Goal: Information Seeking & Learning: Learn about a topic

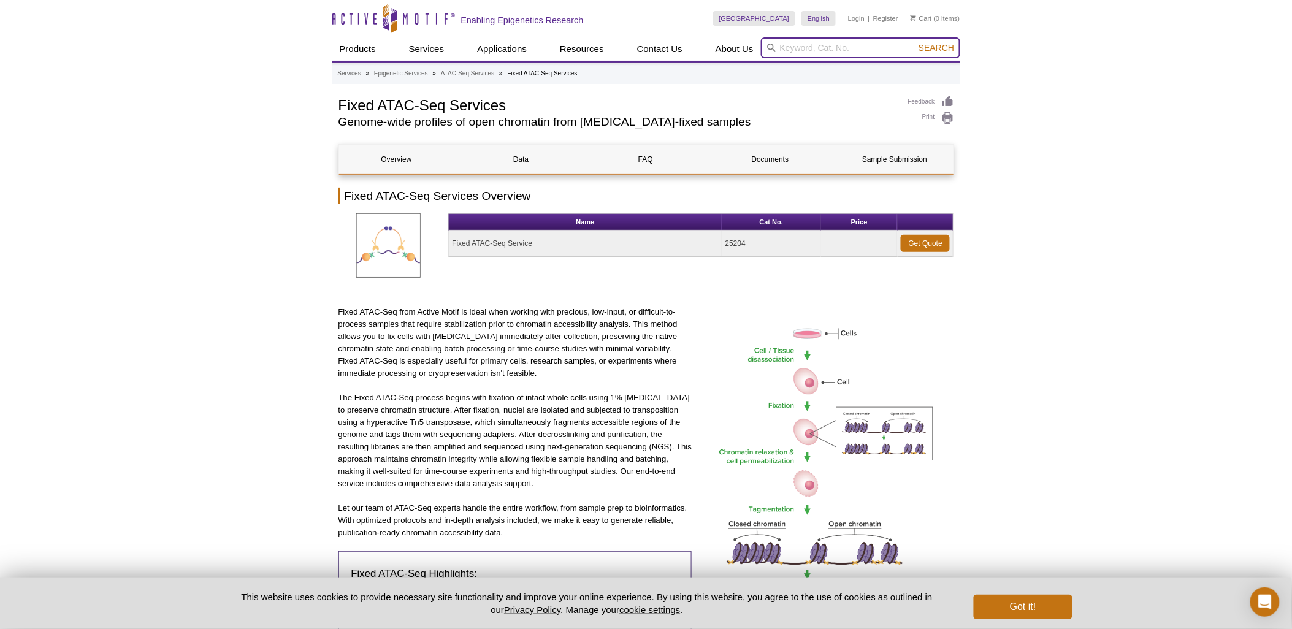
click at [830, 52] on input "search" at bounding box center [860, 47] width 199 height 21
paste input "53035"
type input "53035"
click at [915, 42] on button "Search" at bounding box center [936, 47] width 43 height 11
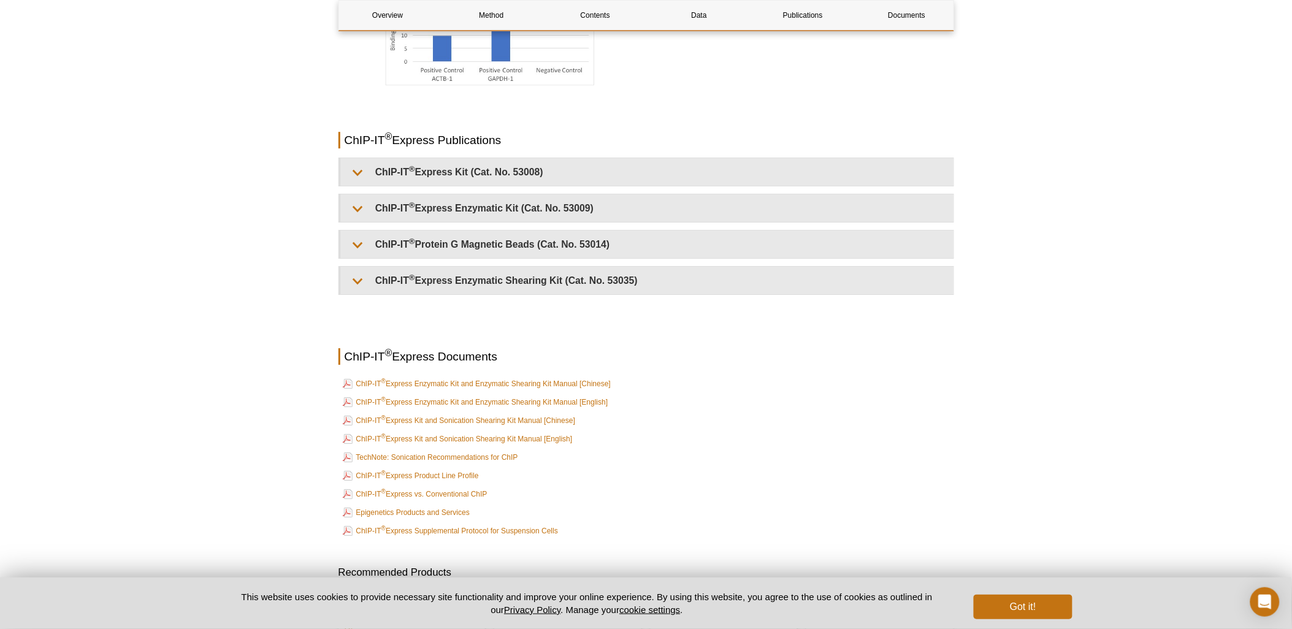
scroll to position [2982, 0]
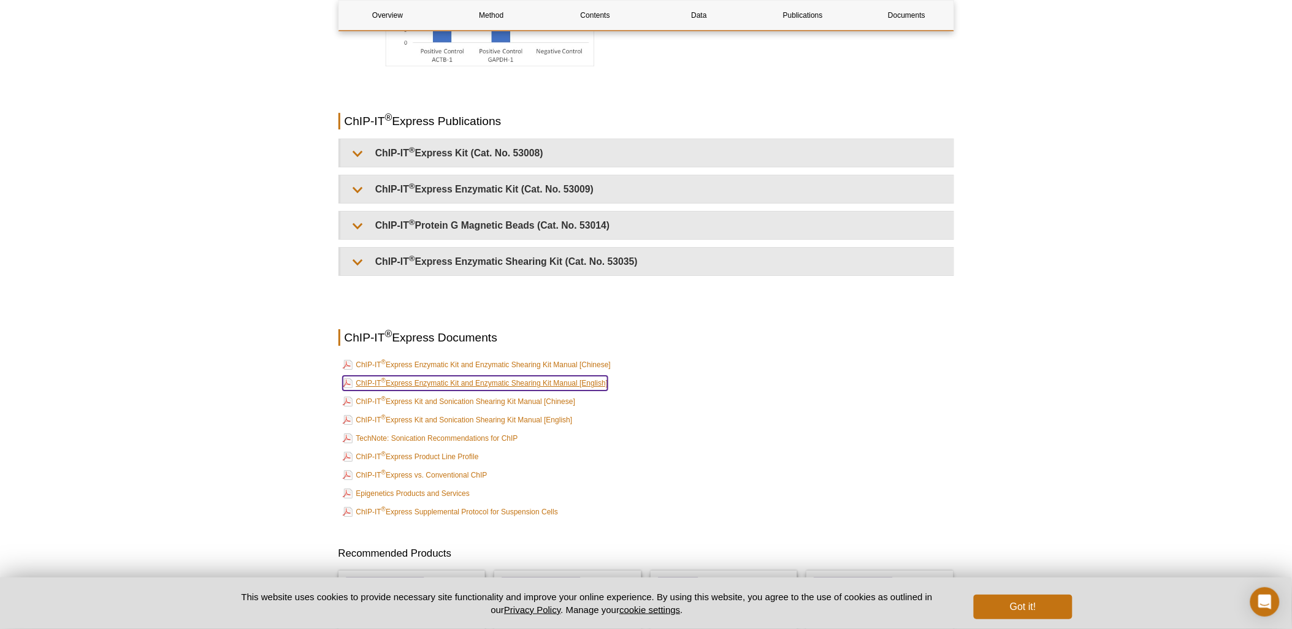
click at [549, 381] on link "ChIP-IT ® Express Enzymatic Kit and Enzymatic Shearing Kit Manual [English]" at bounding box center [475, 383] width 265 height 15
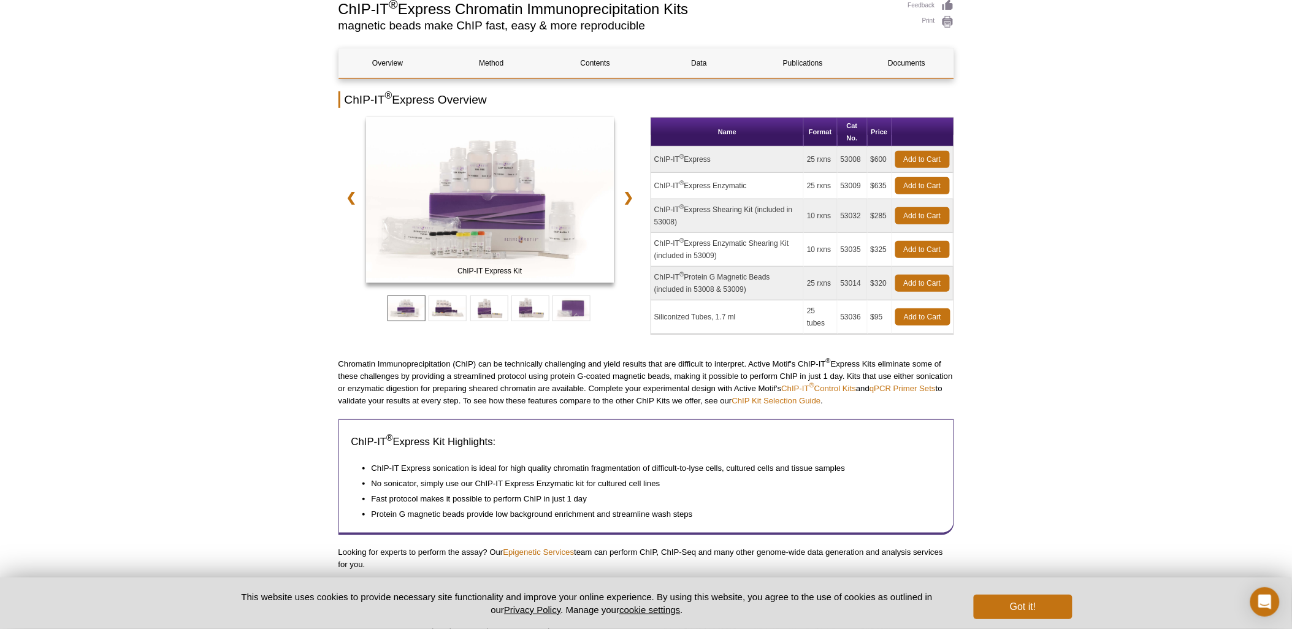
scroll to position [0, 0]
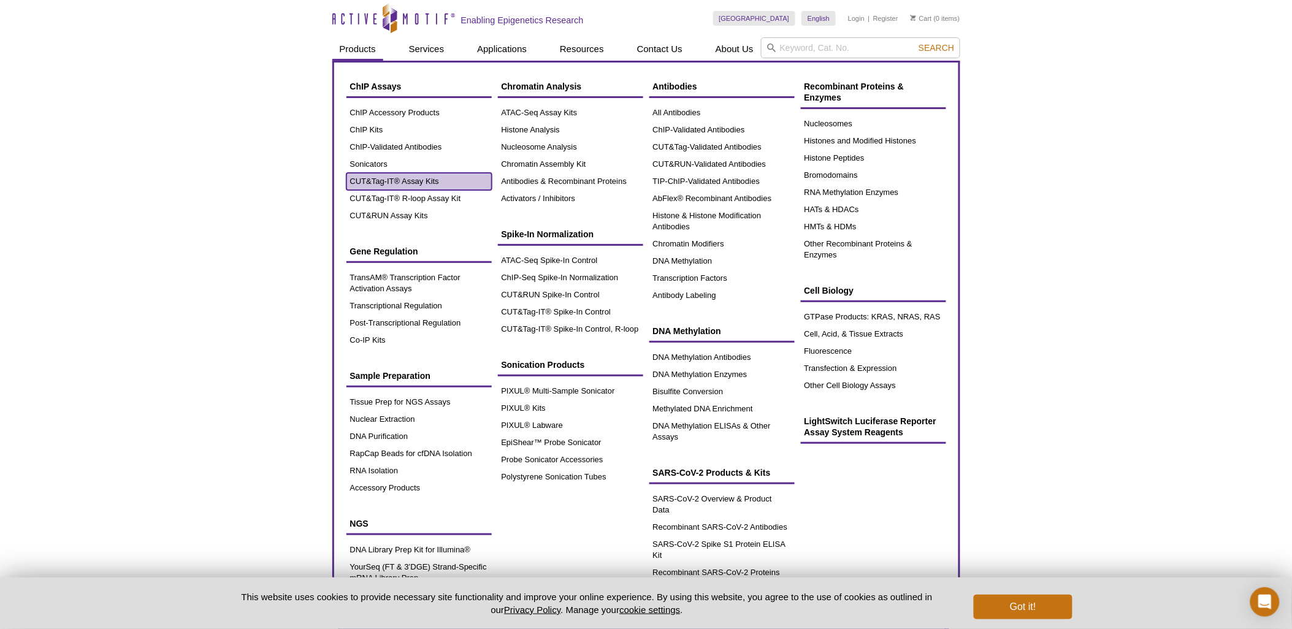
click at [413, 180] on link "CUT&Tag-IT® Assay Kits" at bounding box center [418, 181] width 145 height 17
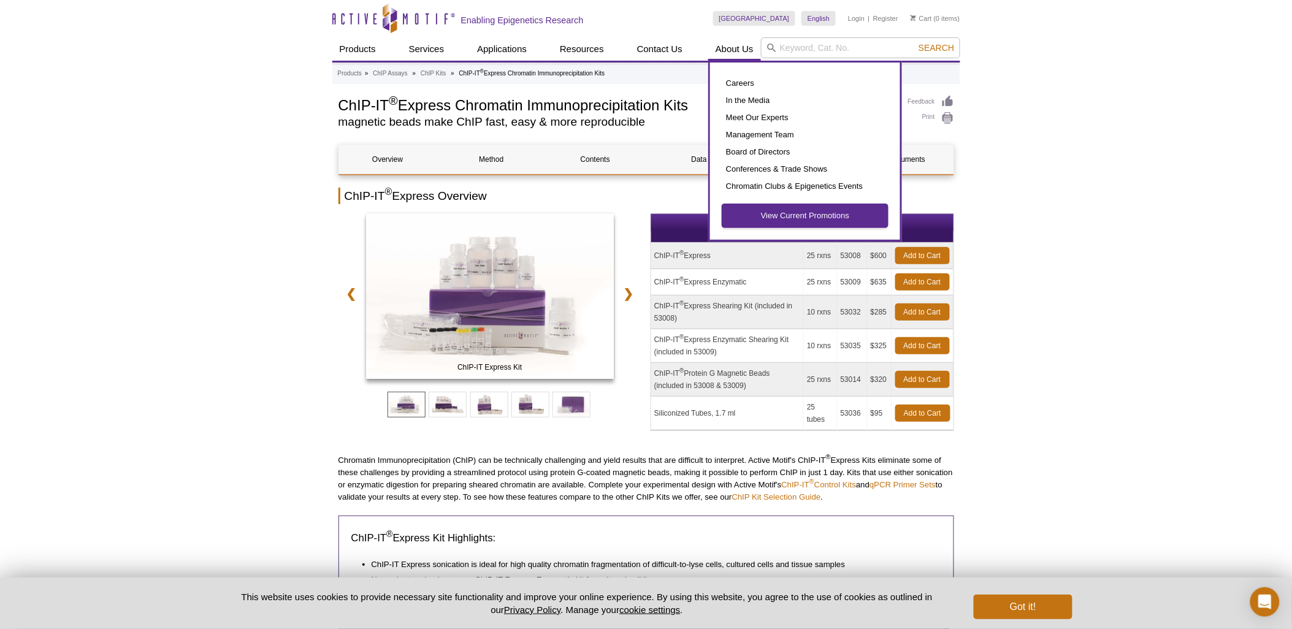
click at [765, 217] on link "View Current Promotions" at bounding box center [805, 215] width 166 height 23
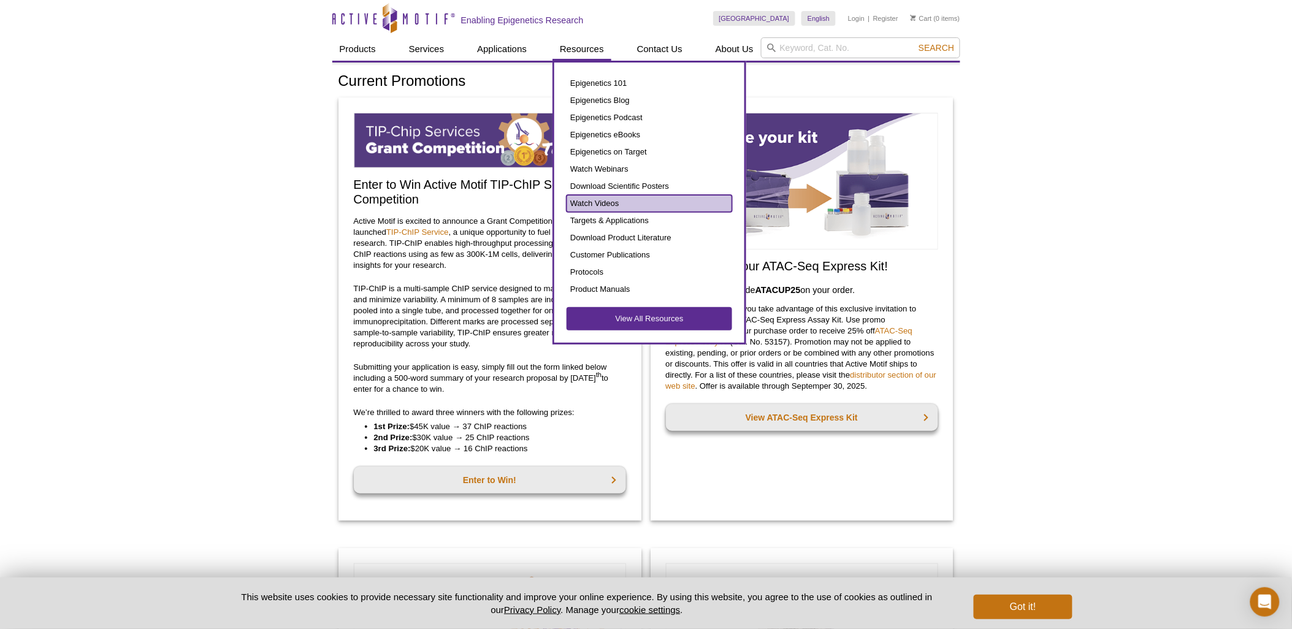
click at [613, 199] on link "Watch Videos" at bounding box center [650, 203] width 166 height 17
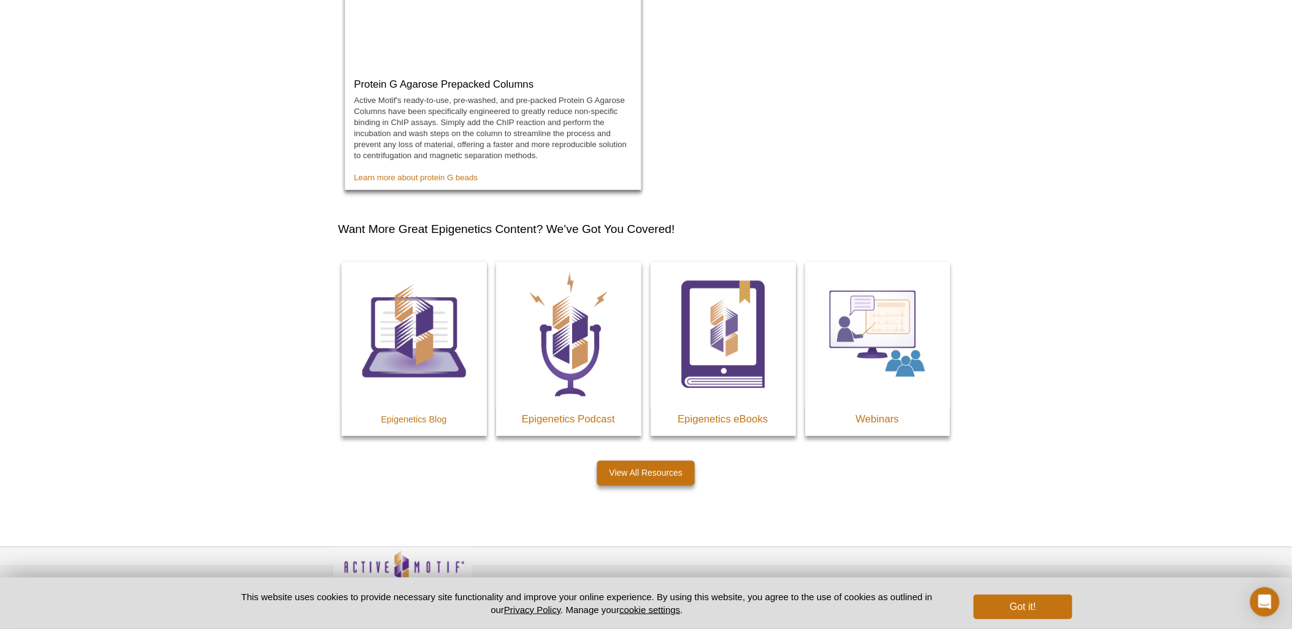
scroll to position [2078, 0]
drag, startPoint x: 884, startPoint y: 423, endPoint x: 878, endPoint y: 424, distance: 6.2
click at [878, 424] on h3 "Webinars" at bounding box center [877, 420] width 145 height 15
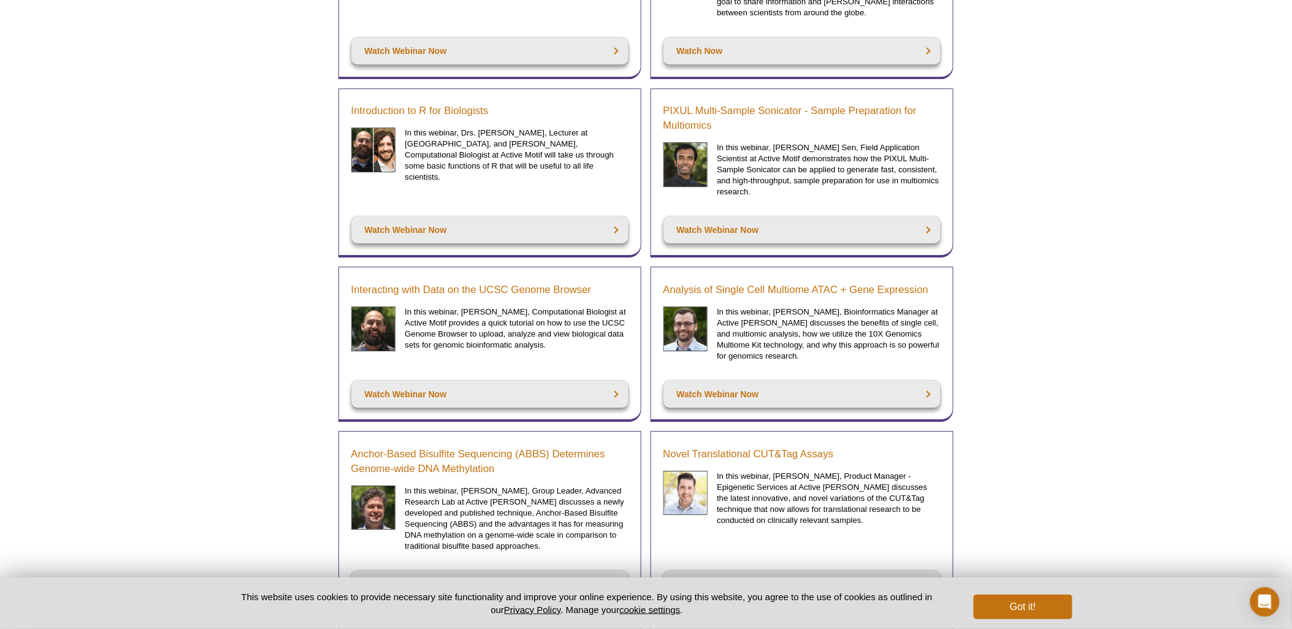
scroll to position [1259, 0]
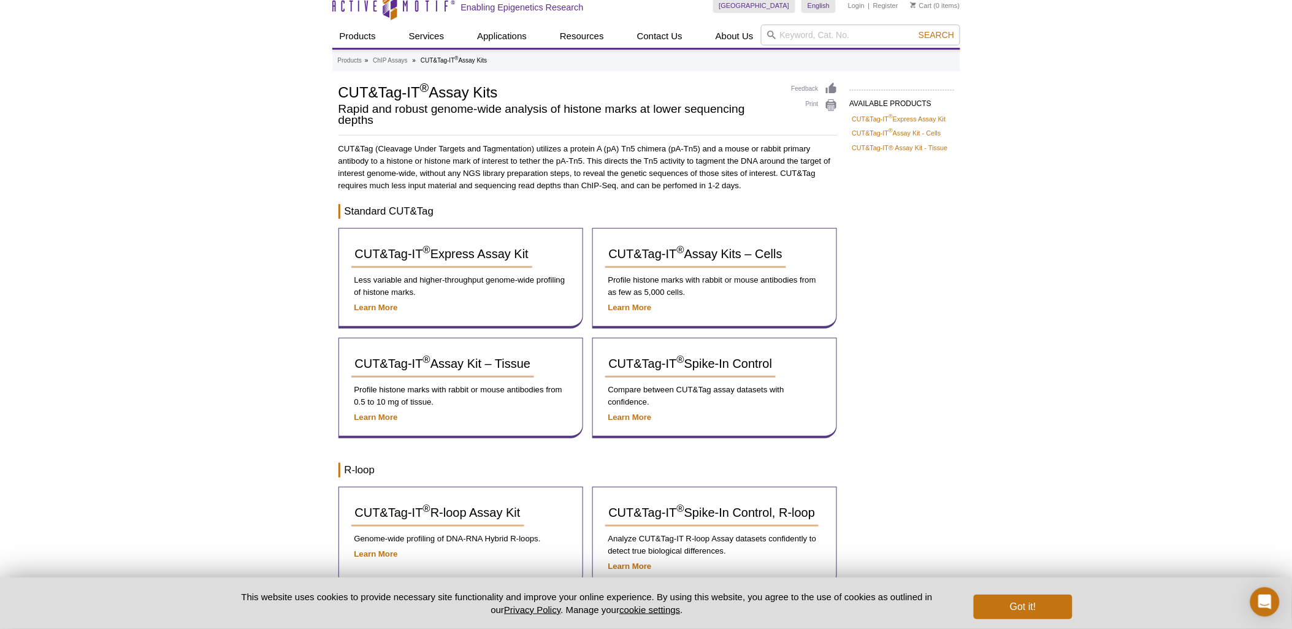
scroll to position [12, 0]
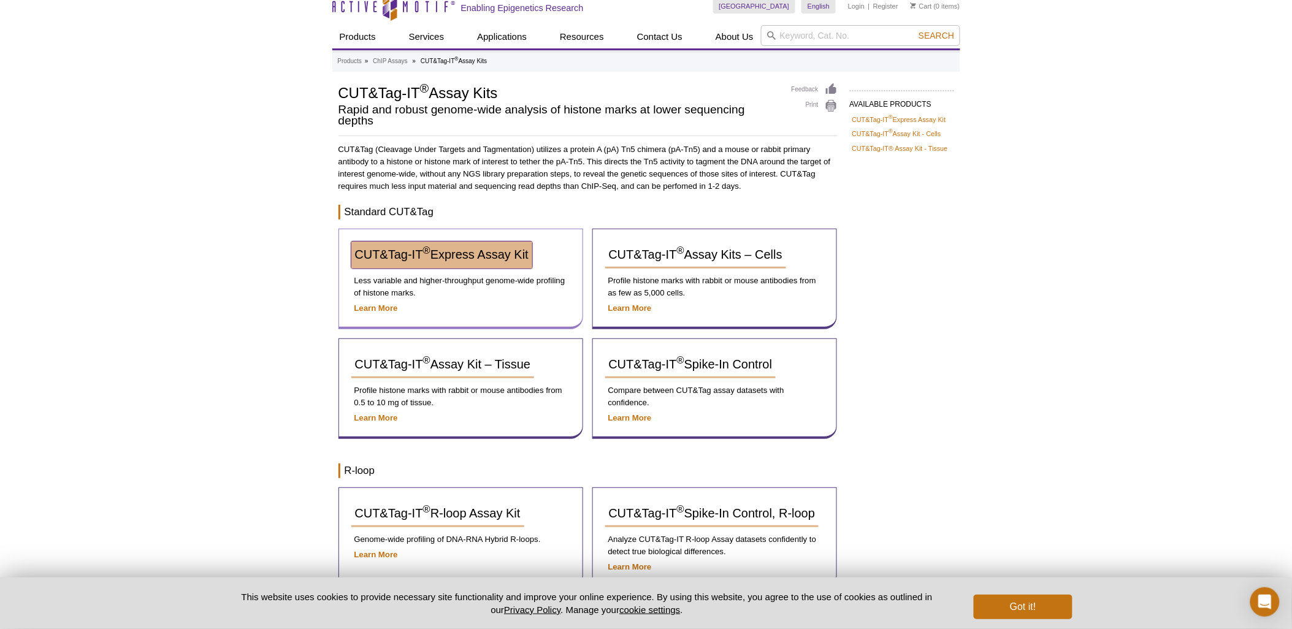
click at [464, 254] on span "CUT&Tag-IT ® Express Assay Kit" at bounding box center [442, 254] width 174 height 13
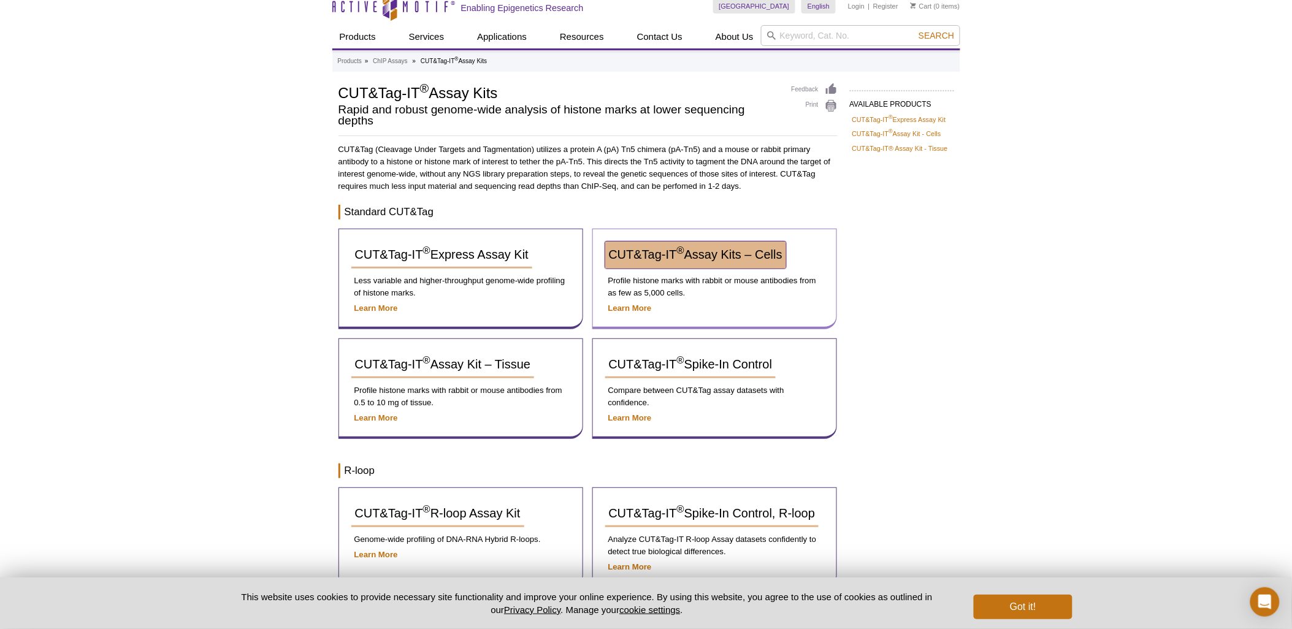
click at [663, 248] on span "CUT&Tag-IT ® Assay Kits – Cells" at bounding box center [696, 254] width 174 height 13
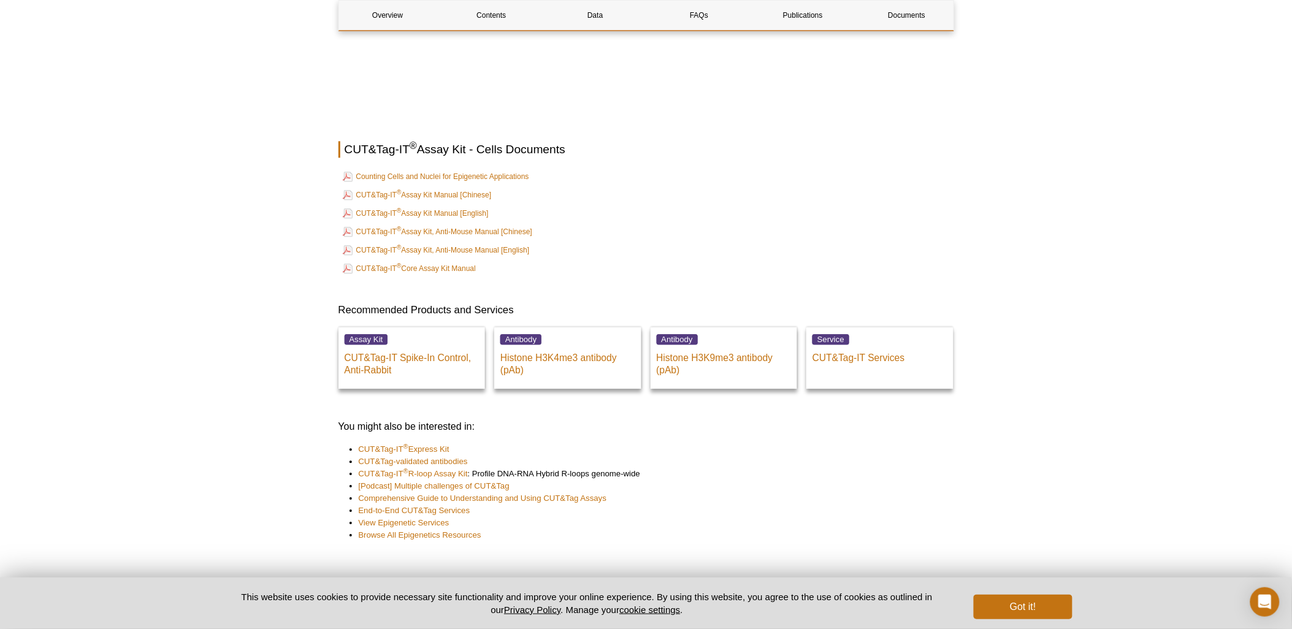
scroll to position [4272, 0]
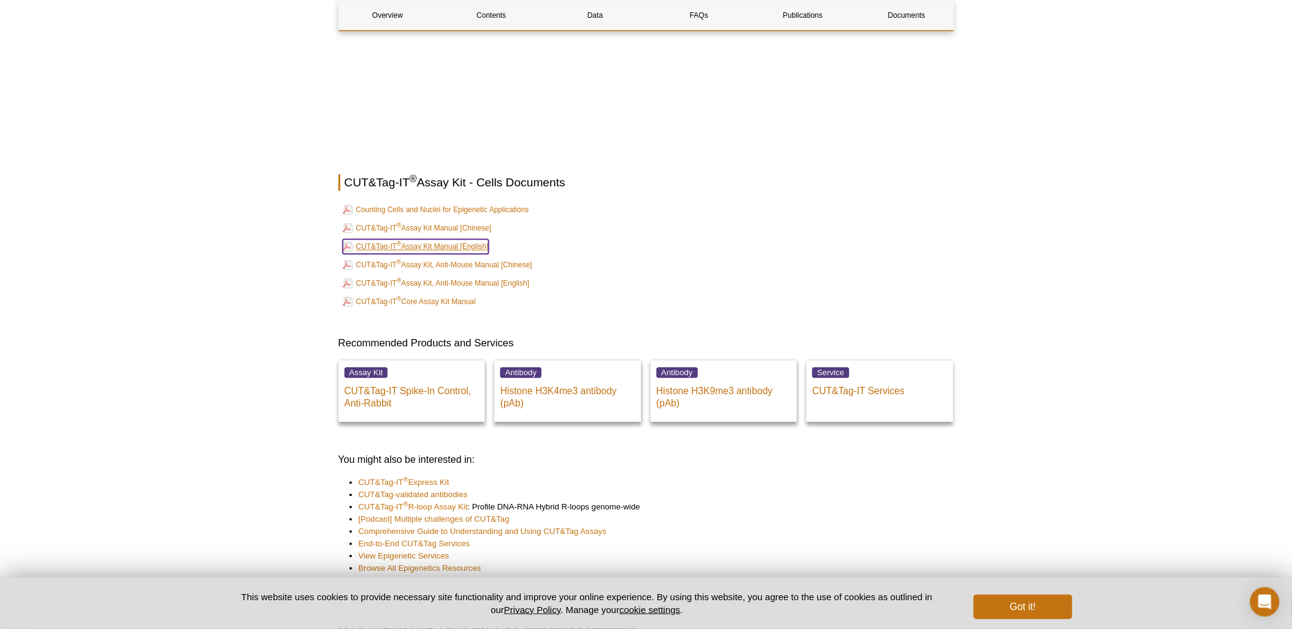
click at [465, 253] on link "CUT&Tag-IT ® Assay Kit Manual [English]" at bounding box center [416, 246] width 146 height 15
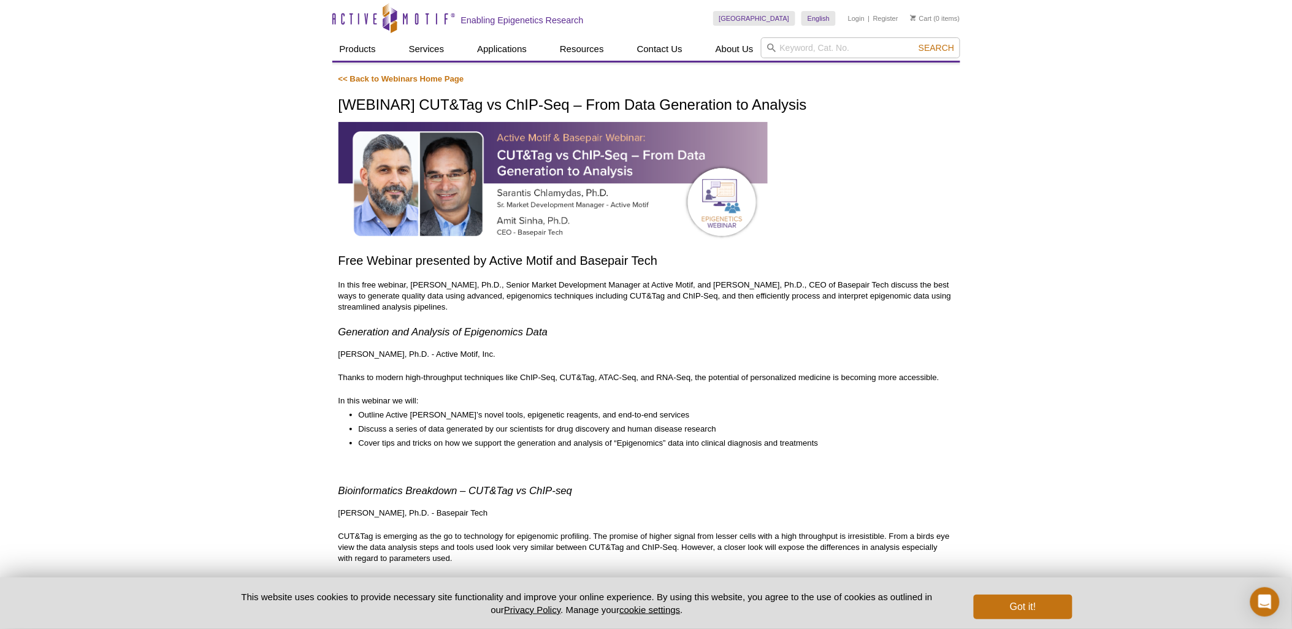
drag, startPoint x: 584, startPoint y: 49, endPoint x: 809, endPoint y: 156, distance: 249.8
click at [809, 156] on div at bounding box center [646, 187] width 616 height 131
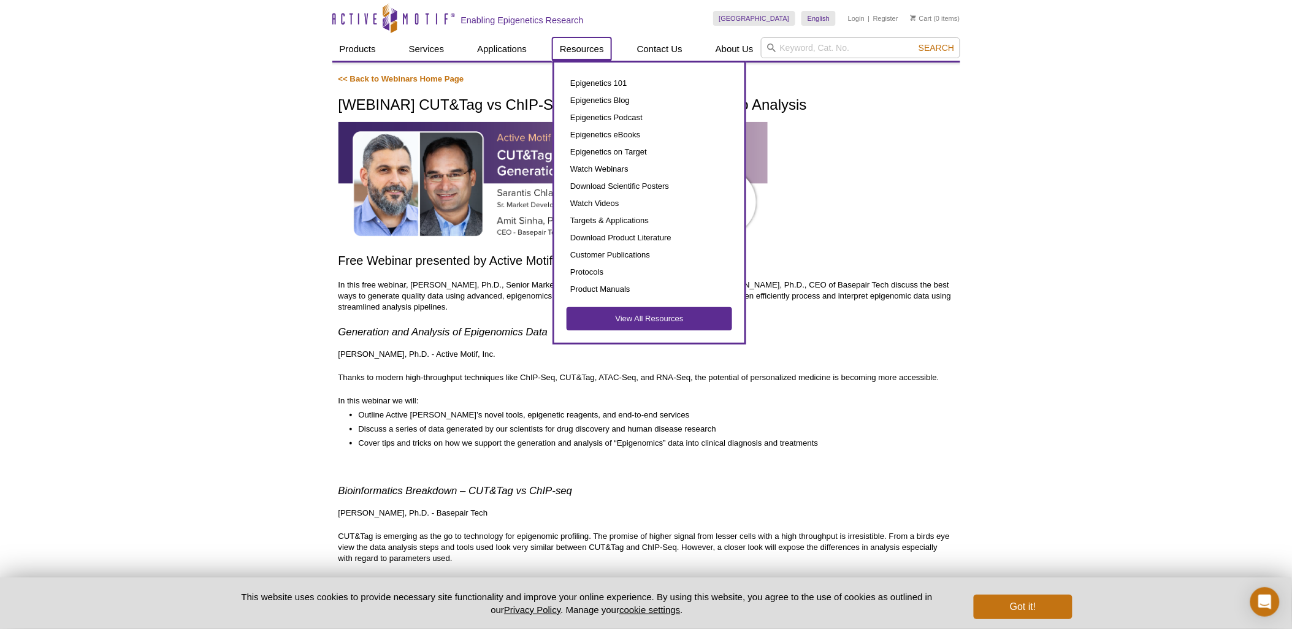
click at [579, 49] on link "Resources" at bounding box center [581, 48] width 59 height 23
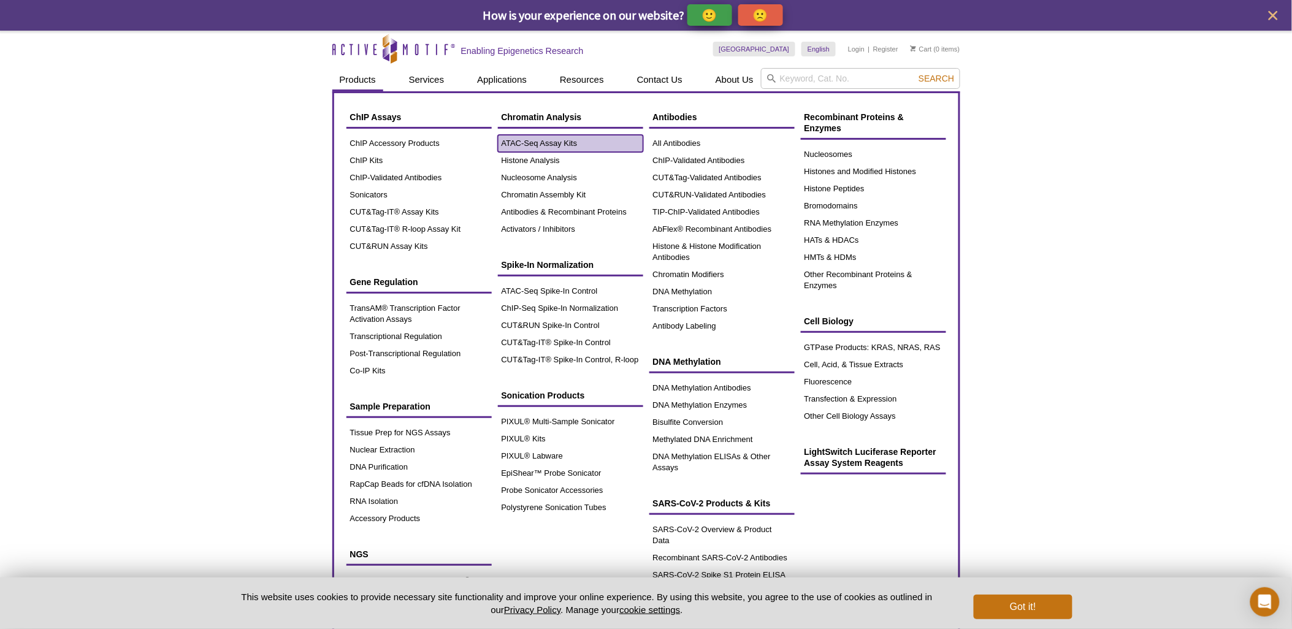
click at [526, 139] on link "ATAC-Seq Assay Kits" at bounding box center [570, 143] width 145 height 17
